Goal: Task Accomplishment & Management: Manage account settings

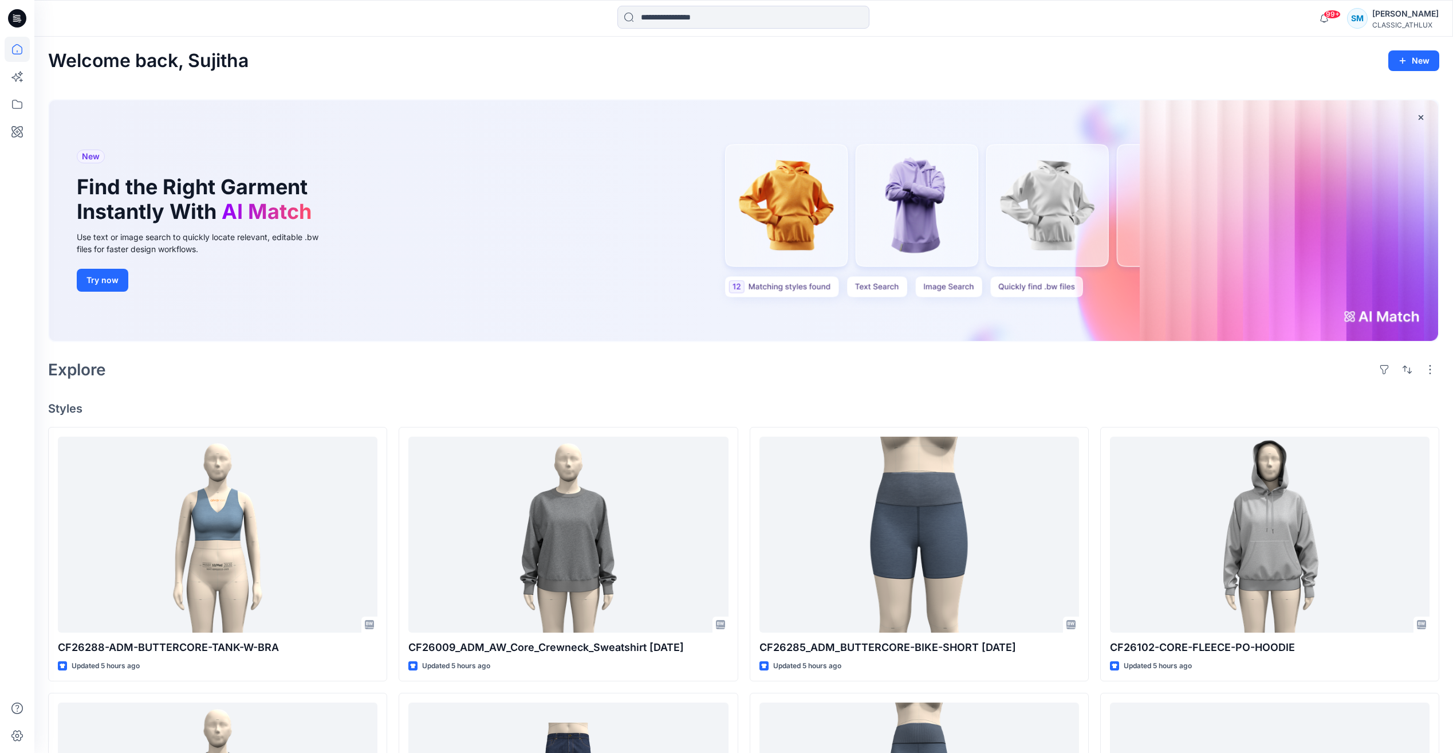
scroll to position [916, 0]
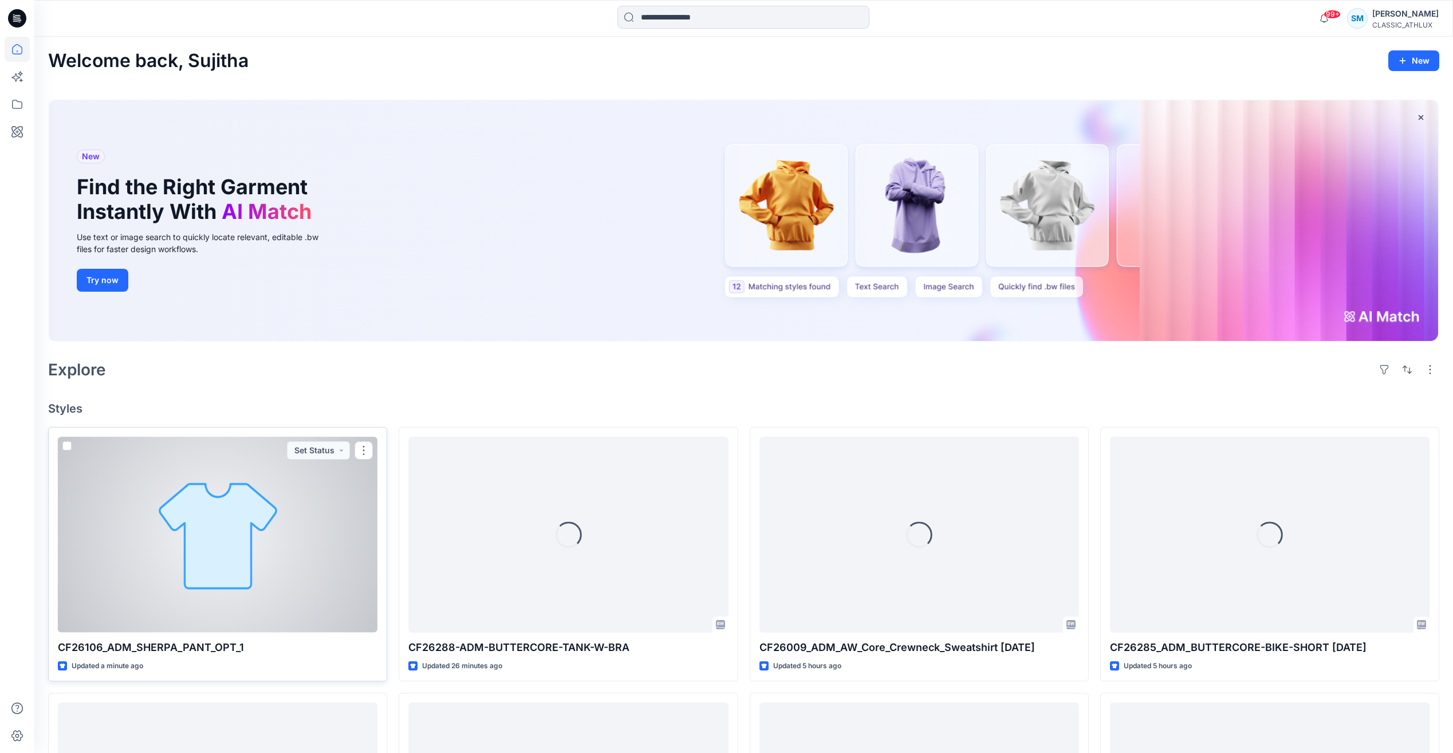
click at [333, 568] on div at bounding box center [218, 533] width 320 height 195
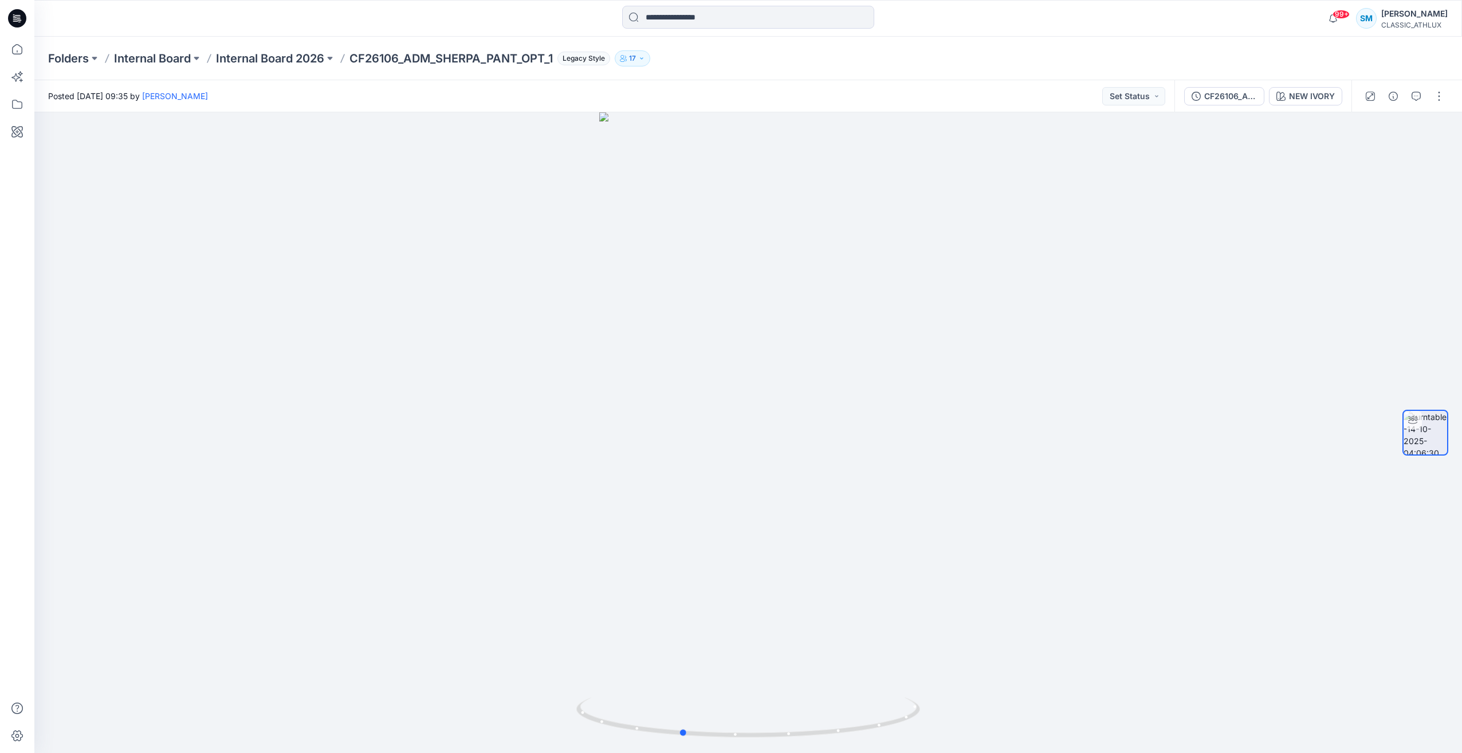
drag, startPoint x: 843, startPoint y: 733, endPoint x: 1463, endPoint y: 594, distance: 635.6
click at [1461, 594] on html "99+ Notifications Your style CF26106_ADM_SHERPA_PANT_OPT_1 is ready 1 new Color…" at bounding box center [731, 376] width 1462 height 753
click at [412, 266] on div at bounding box center [747, 432] width 1427 height 640
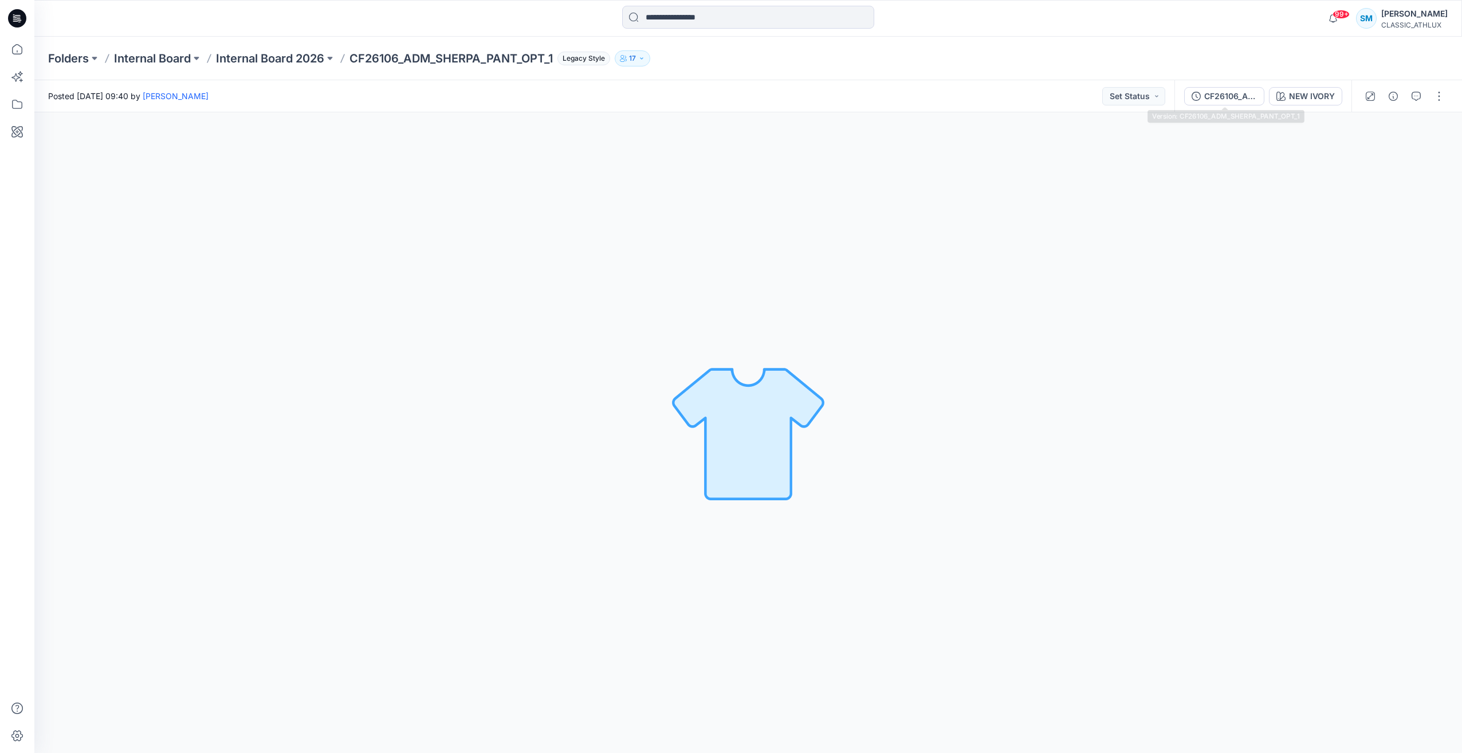
click at [1233, 96] on div "CF26106_ADM_SHERPA_PANT_OPT_1" at bounding box center [1230, 96] width 53 height 13
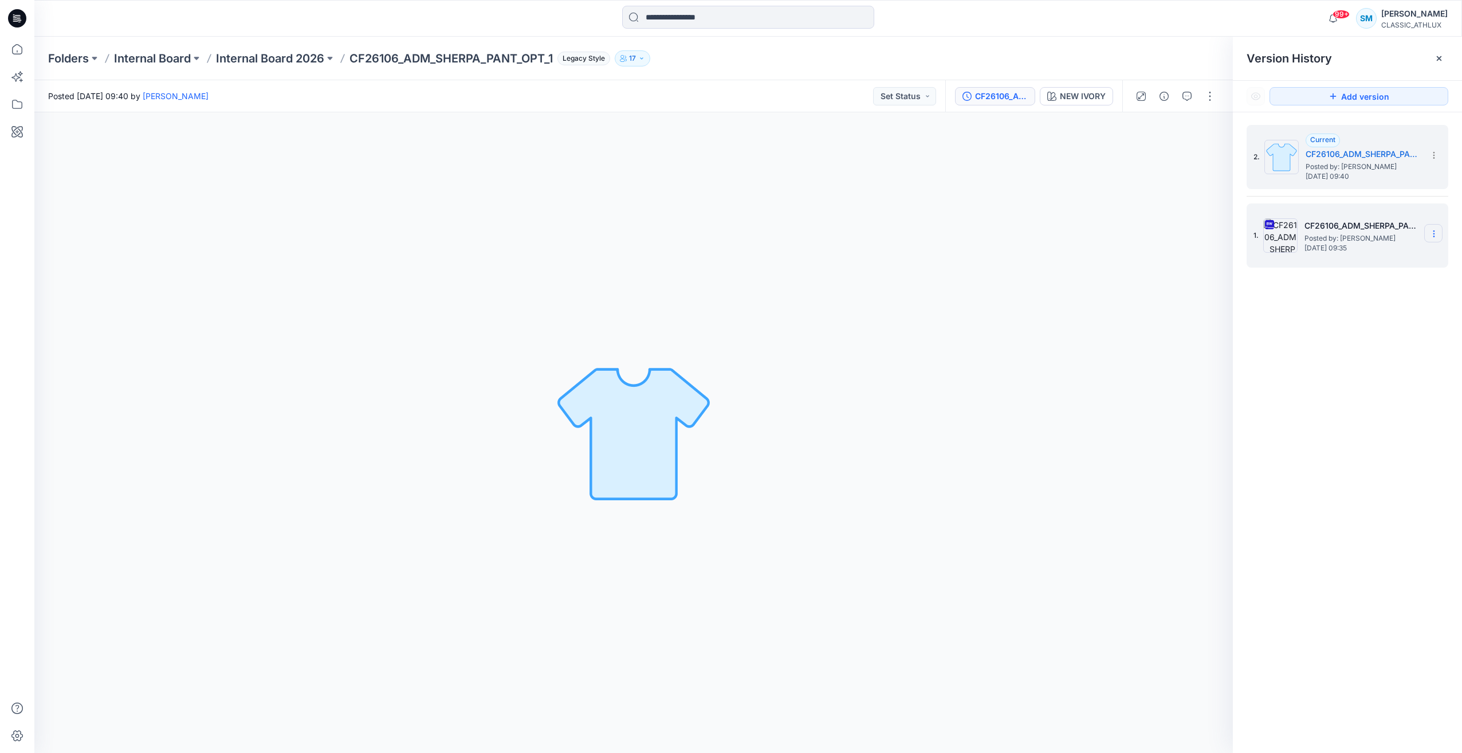
click at [1434, 235] on icon at bounding box center [1433, 233] width 9 height 9
click at [1367, 347] on span "Delete Version" at bounding box center [1355, 353] width 54 height 14
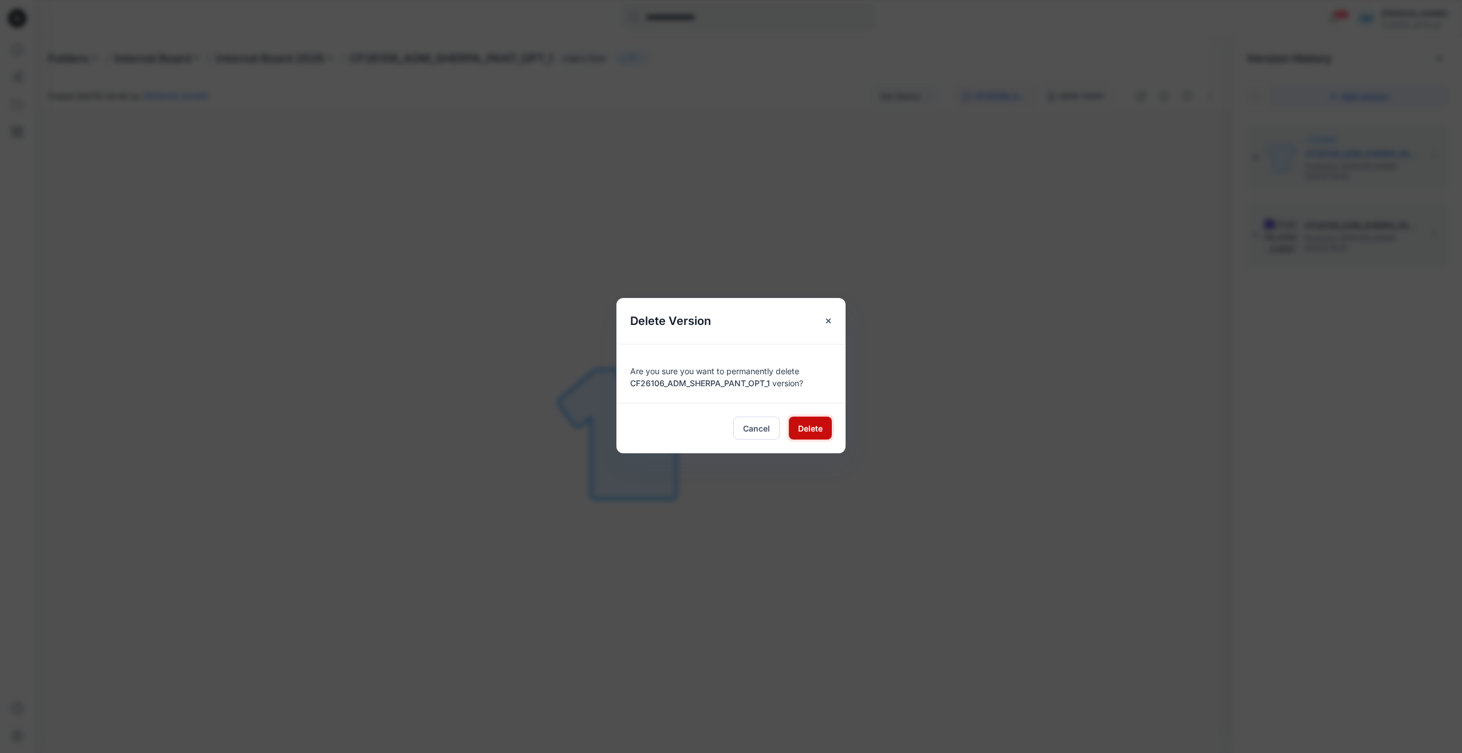
click at [796, 429] on button "Delete" at bounding box center [810, 427] width 43 height 23
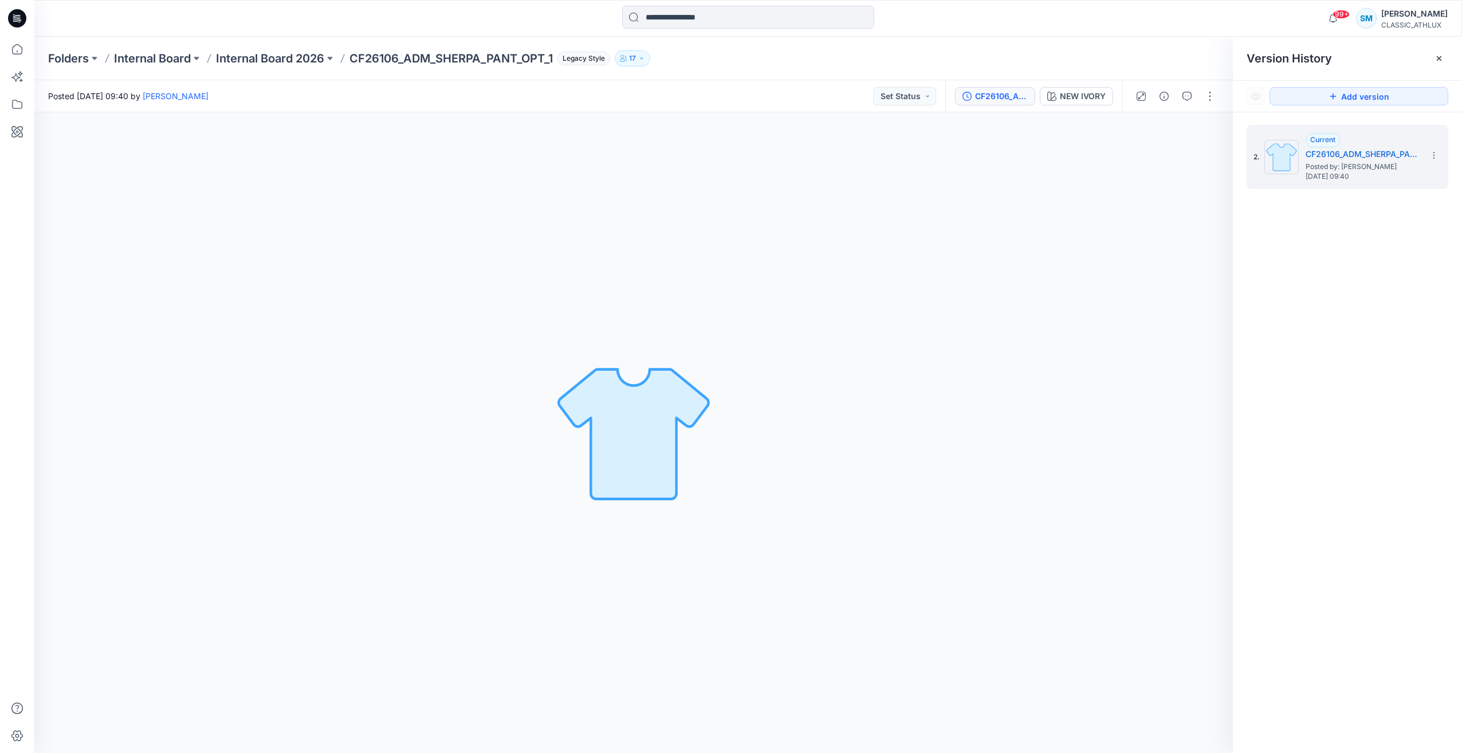
click at [1391, 306] on div "2. Current CF26106_ADM_SHERPA_PANT_OPT_1 Posted by: Sujitha Mathavan Tuesday, O…" at bounding box center [1347, 440] width 229 height 657
drag, startPoint x: 15, startPoint y: 18, endPoint x: 30, endPoint y: 0, distance: 22.8
click at [16, 18] on icon at bounding box center [14, 18] width 3 height 1
